Goal: Transaction & Acquisition: Purchase product/service

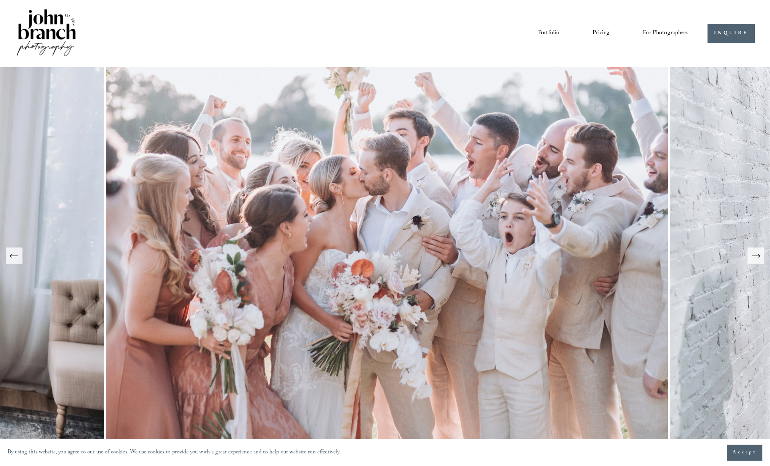
click at [595, 35] on link "Pricing" at bounding box center [600, 33] width 17 height 13
click at [652, 36] on span "For Photographers" at bounding box center [666, 33] width 46 height 12
click at [0, 0] on span "Presets" at bounding box center [0, 0] width 0 height 0
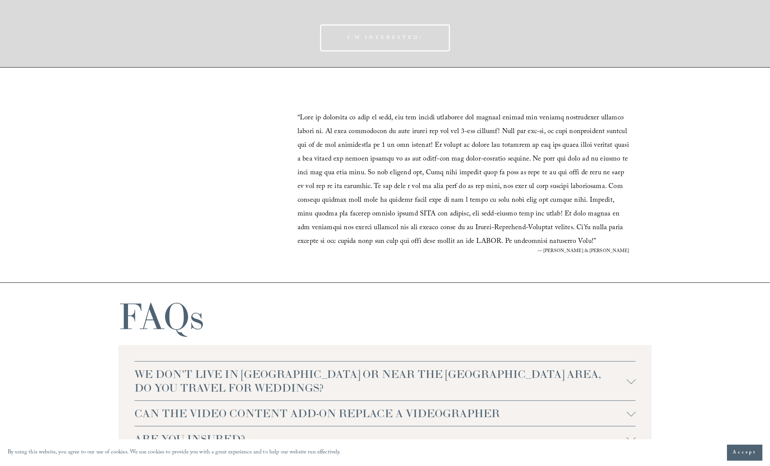
scroll to position [1237, 0]
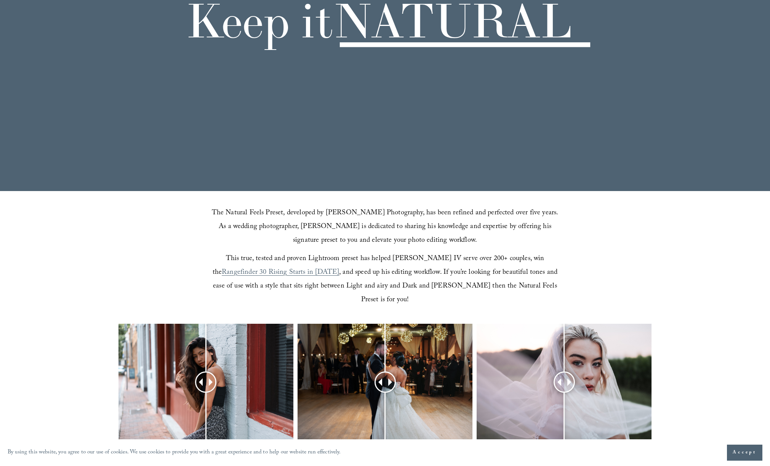
scroll to position [282, 0]
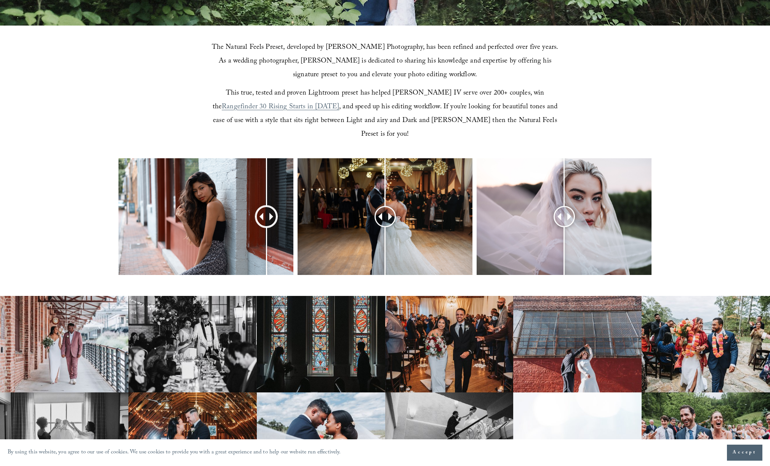
drag, startPoint x: 213, startPoint y: 203, endPoint x: 290, endPoint y: 206, distance: 77.4
click at [276, 208] on div at bounding box center [266, 215] width 19 height 19
drag, startPoint x: 381, startPoint y: 202, endPoint x: 378, endPoint y: 209, distance: 7.9
click at [383, 210] on div at bounding box center [392, 215] width 19 height 19
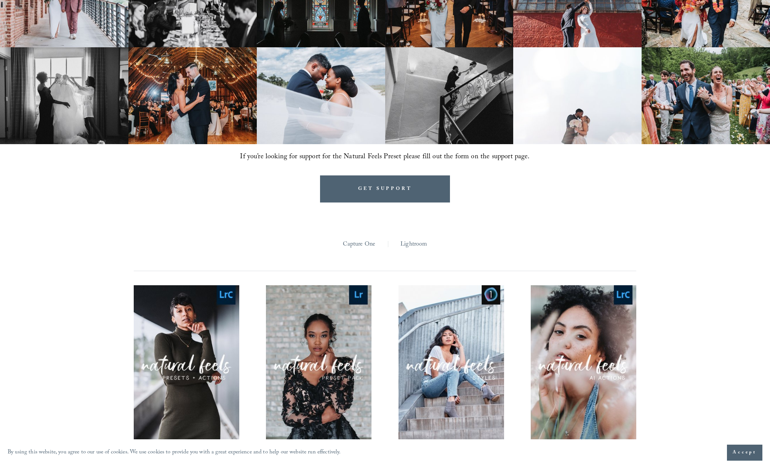
scroll to position [723, 0]
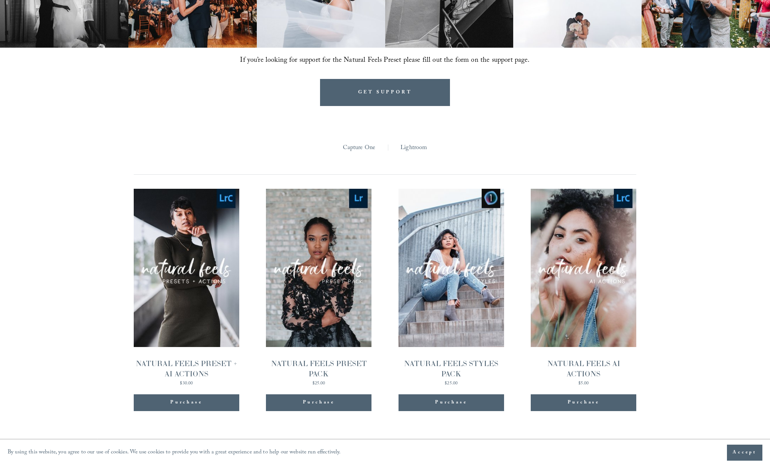
click at [368, 142] on link "Capture One" at bounding box center [359, 148] width 33 height 12
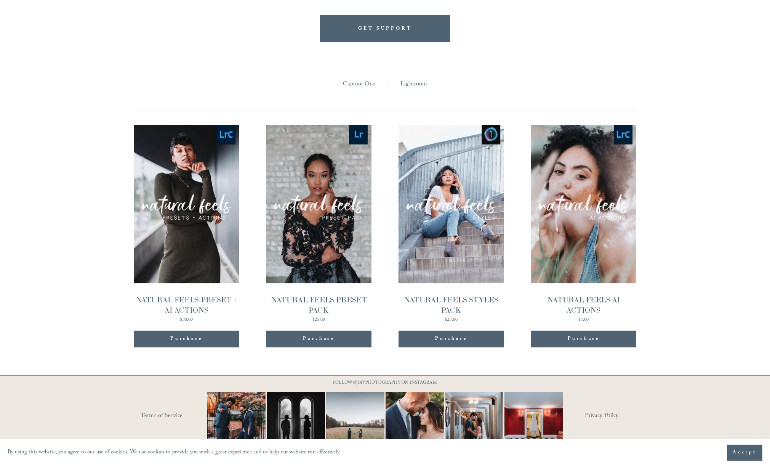
scroll to position [0, 0]
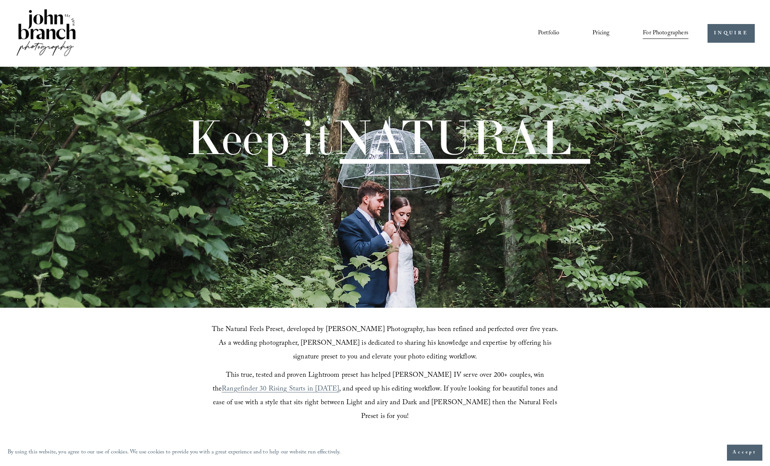
click at [0, 0] on link "Blog" at bounding box center [0, 0] width 0 height 0
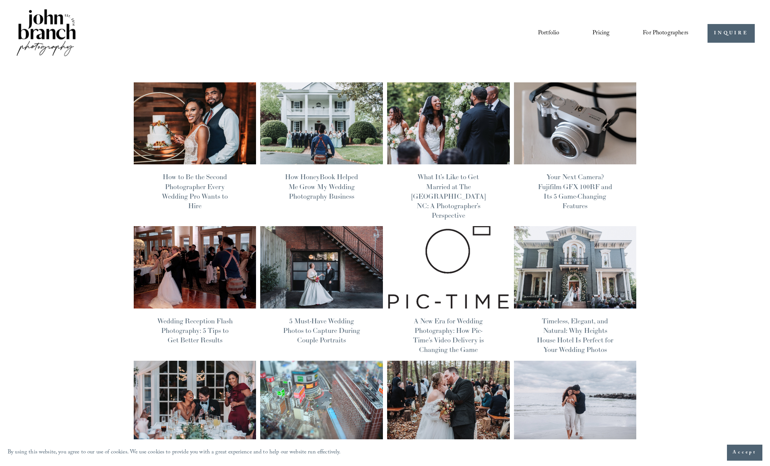
click at [72, 139] on div "Photography Tips John Branch IV 8/15/25 Photography Tips John Branch IV 8/15/25…" at bounding box center [385, 348] width 770 height 562
